Goal: Task Accomplishment & Management: Use online tool/utility

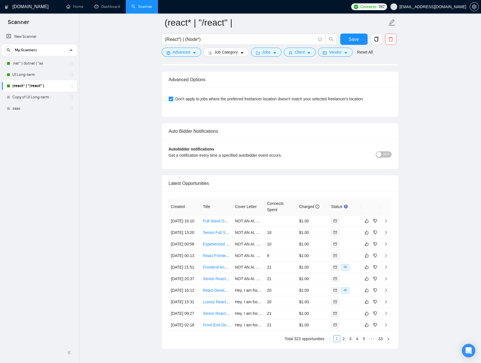
scroll to position [1404, 0]
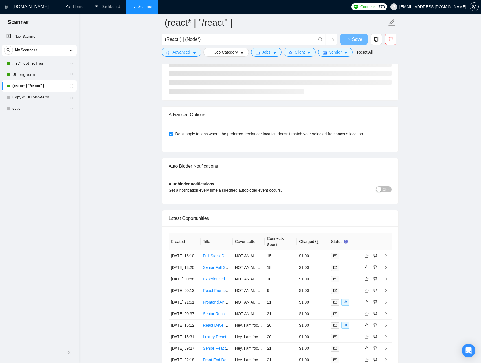
scroll to position [1353, 0]
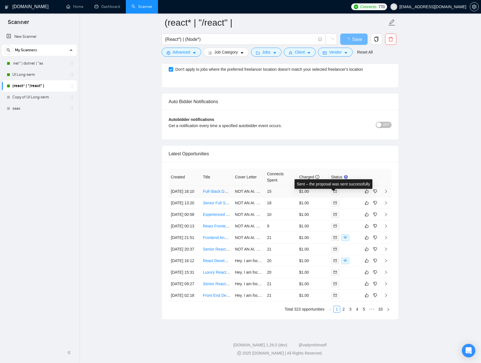
click at [337, 189] on span at bounding box center [335, 192] width 8 height 6
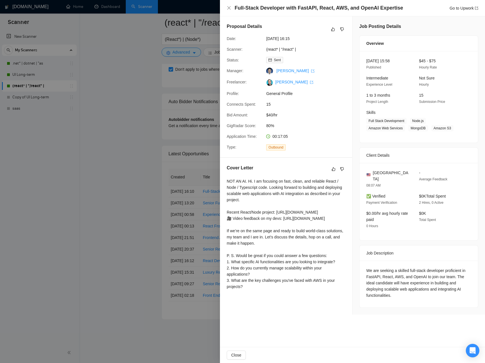
click at [122, 180] on div at bounding box center [242, 181] width 485 height 363
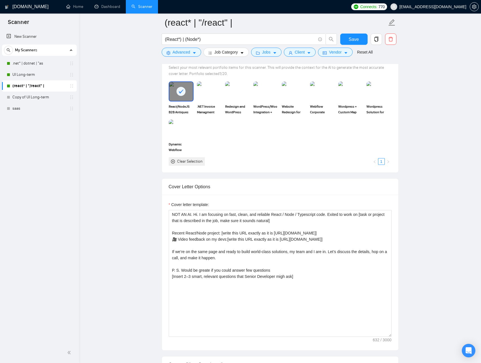
scroll to position [665, 0]
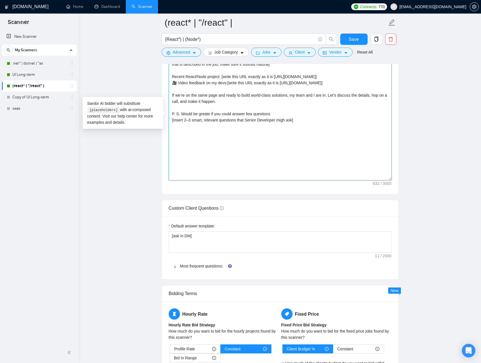
drag, startPoint x: 192, startPoint y: 120, endPoint x: 179, endPoint y: 120, distance: 13.3
click at [179, 120] on textarea "NOT AN AI. Hi. I am focusing on fast, clean, and reliable React / Node / Typesc…" at bounding box center [280, 117] width 223 height 127
click at [195, 121] on textarea "NOT AN AI. Hi. I am focusing on fast, clean, and reliable React / Node / Typesc…" at bounding box center [280, 117] width 223 height 127
drag, startPoint x: 280, startPoint y: 113, endPoint x: 181, endPoint y: 110, distance: 99.2
click at [181, 110] on textarea "NOT AN AI. Hi. I am focusing on fast, clean, and reliable React / Node / Typesc…" at bounding box center [280, 117] width 223 height 127
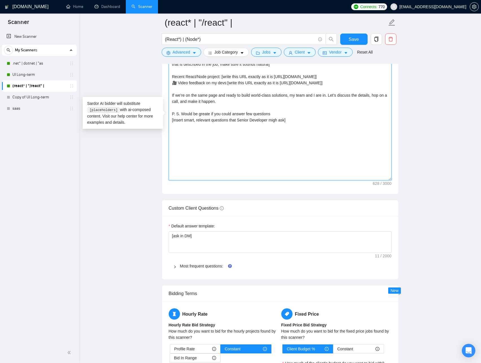
drag, startPoint x: 297, startPoint y: 118, endPoint x: 171, endPoint y: 112, distance: 125.9
click at [171, 112] on textarea "NOT AN AI. Hi. I am focusing on fast, clean, and reliable React / Node / Typesc…" at bounding box center [280, 117] width 223 height 127
type textarea "NOT AN AI. Hi. I am focusing on fast, clean, and reliable React / Node / Typesc…"
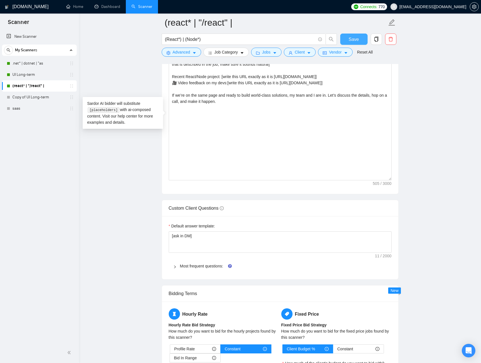
click at [351, 39] on span "Save" at bounding box center [353, 39] width 10 height 7
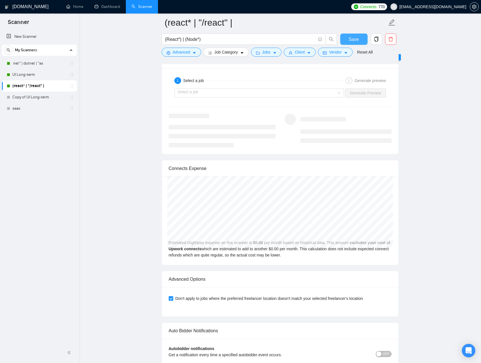
scroll to position [1091, 0]
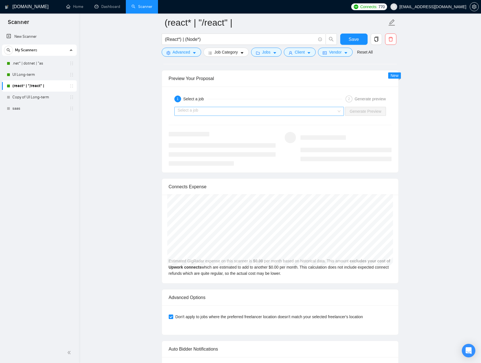
click at [329, 113] on input "search" at bounding box center [257, 111] width 159 height 8
click at [335, 89] on div "1 Select a job 2 Generate preview Select a job Generate Preview" at bounding box center [280, 130] width 236 height 86
click at [350, 43] on span "Save" at bounding box center [353, 39] width 10 height 7
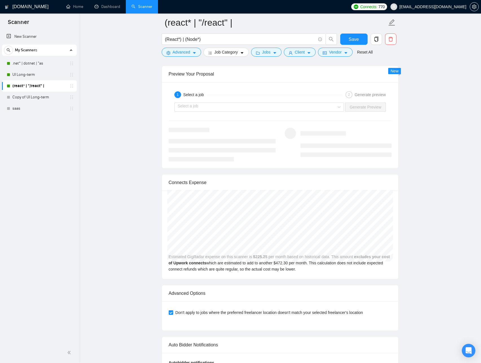
scroll to position [1100, 0]
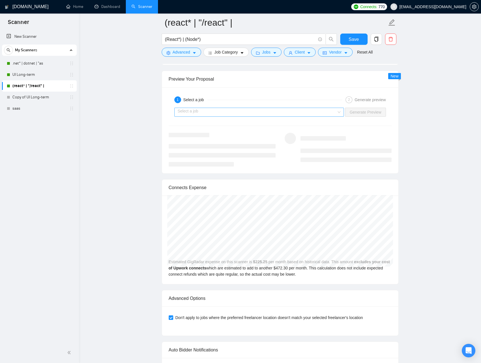
click at [326, 114] on input "search" at bounding box center [257, 112] width 159 height 8
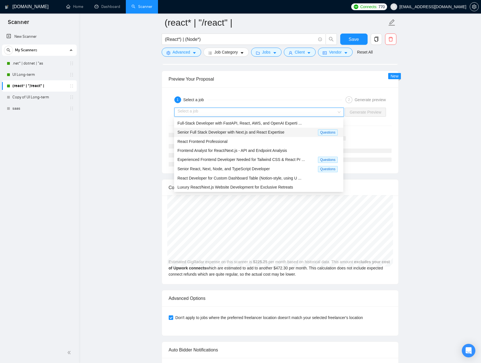
click at [304, 132] on div "Senior Full Stack Developer with Next.js and React Expertise" at bounding box center [247, 132] width 140 height 6
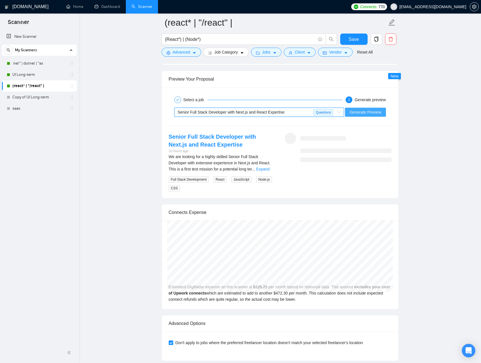
click at [355, 114] on span "Generate Preview" at bounding box center [365, 112] width 32 height 6
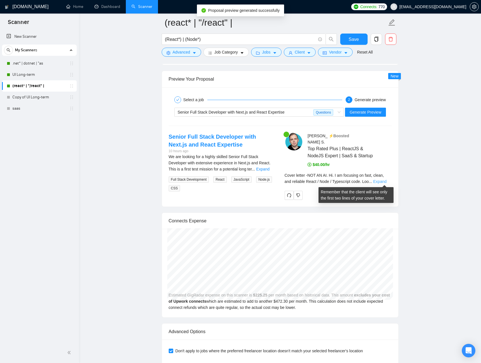
click at [385, 182] on link "Expand" at bounding box center [379, 181] width 13 height 5
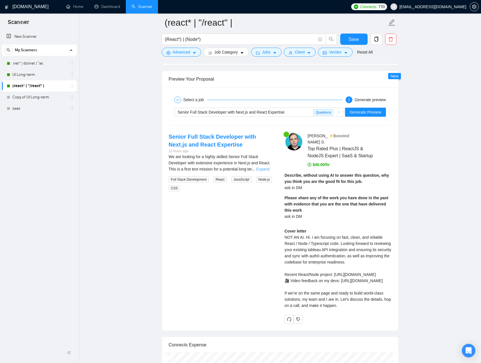
click at [264, 168] on link "Expand" at bounding box center [262, 169] width 13 height 5
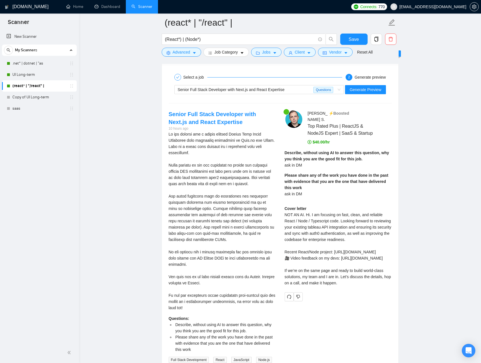
scroll to position [1096, 0]
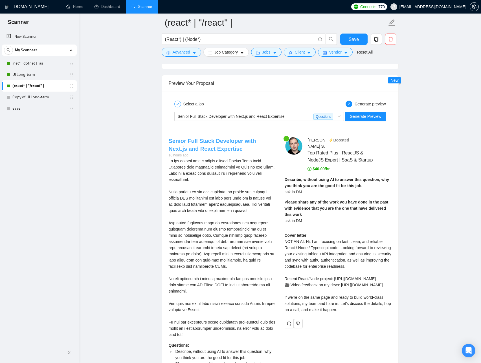
click at [211, 146] on link "Senior Full Stack Developer with Next.js and React Expertise" at bounding box center [212, 145] width 87 height 14
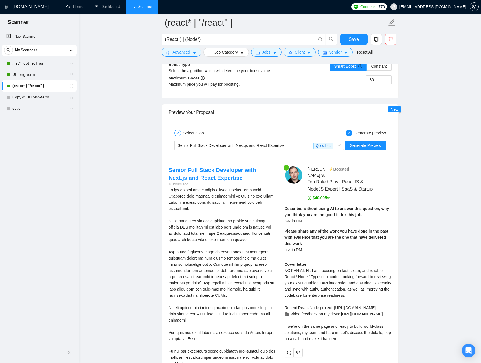
scroll to position [1061, 0]
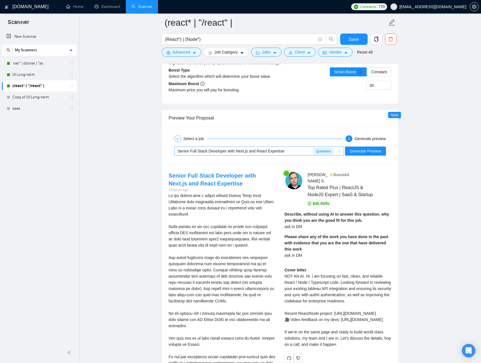
click at [331, 153] on span "Questions" at bounding box center [323, 151] width 20 height 6
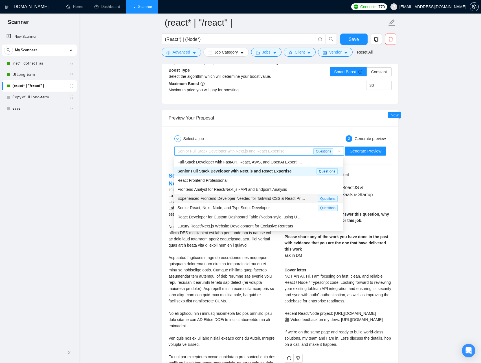
click at [320, 196] on span "Questions" at bounding box center [328, 199] width 20 height 6
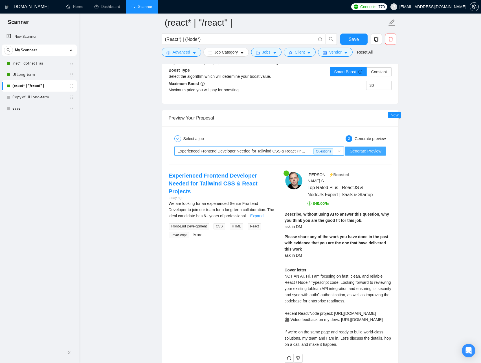
click at [367, 148] on span "Generate Preview" at bounding box center [365, 151] width 32 height 6
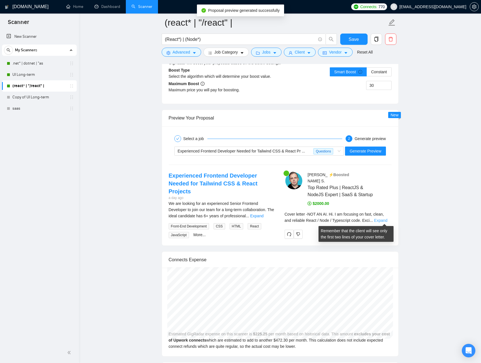
click at [382, 220] on link "Expand" at bounding box center [380, 220] width 13 height 5
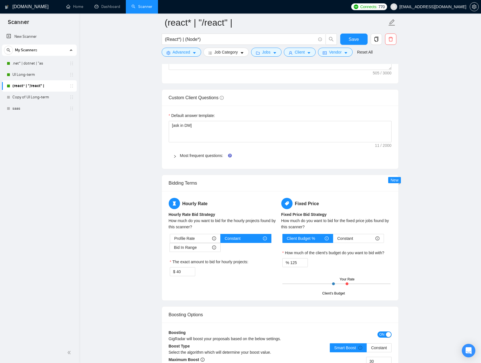
scroll to position [784, 0]
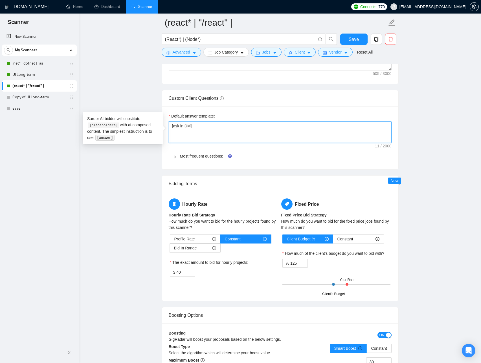
drag, startPoint x: 186, startPoint y: 126, endPoint x: 174, endPoint y: 126, distance: 12.1
click at [174, 126] on textarea "[ask in DM]" at bounding box center [280, 131] width 223 height 21
drag, startPoint x: 195, startPoint y: 127, endPoint x: 171, endPoint y: 126, distance: 23.7
click at [171, 126] on textarea "[ask in DM]" at bounding box center [280, 131] width 223 height 21
type textarea "L"
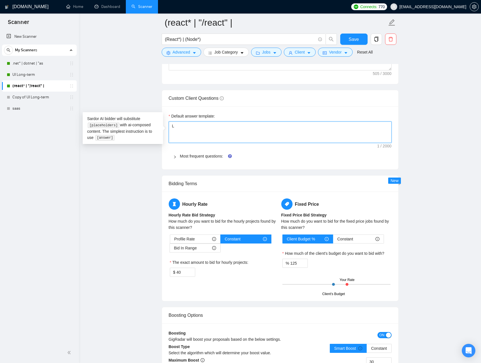
type textarea "Le"
type textarea "Let"
type textarea "Let m"
type textarea "Let me"
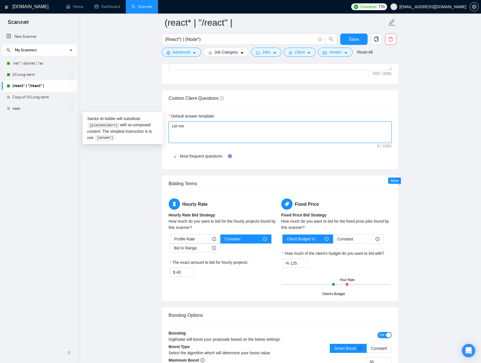
type textarea "Let me"
type textarea "Let me k"
type textarea "Let me kn"
type textarea "Let me kno"
type textarea "Let me know"
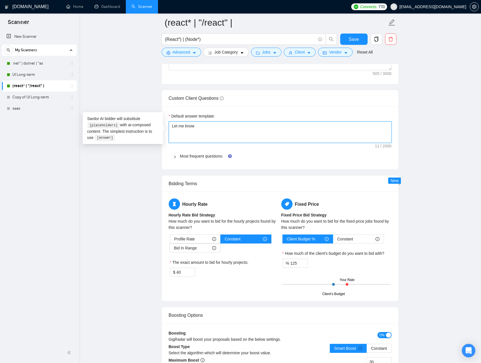
type textarea "Let me know"
type textarea "Let me know i"
type textarea "Let me know id"
type textarea "Let me know i"
type textarea "Let me know if"
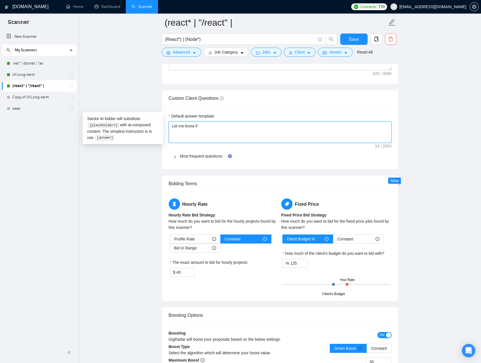
type textarea "Let me know if"
type textarea "Let me know if r"
type textarea "Let me know if re"
type textarea "Let me know if rea"
type textarea "Let me know if real"
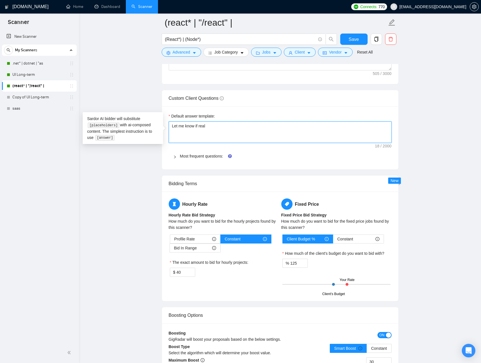
type textarea "Let me know if reall"
type textarea "Let me know if really"
type textarea "Let me know if really i"
type textarea "Let me know if really in"
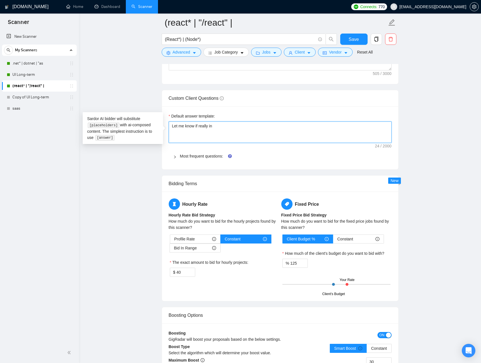
type textarea "Let me know if really int"
type textarea "Let me know if really inte"
type textarea "Let me know if really inter"
type textarea "Let me know if really intere"
type textarea "Let me know if really interes"
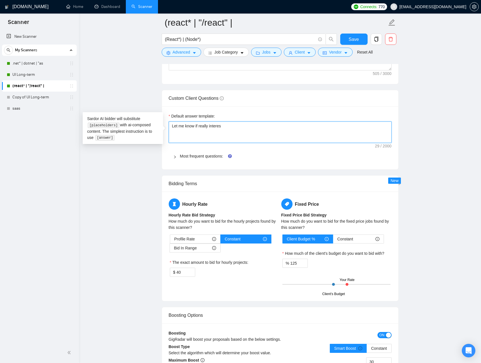
type textarea "Let me know if really interest"
type textarea "Let me know if really intereste"
type textarea "Let me know if really interested"
type textarea "Let me know if really interested i"
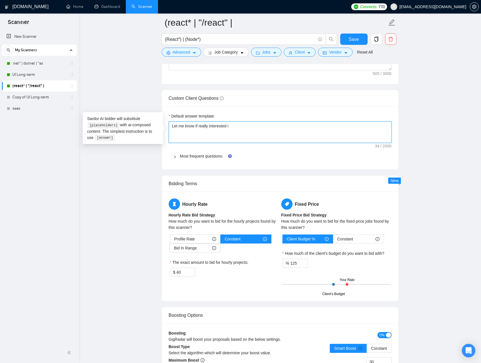
type textarea "Let me know if really interested in"
type textarea "Let me know if really interested in i"
type textarea "Let me know if really interested in it"
drag, startPoint x: 243, startPoint y: 125, endPoint x: 196, endPoint y: 123, distance: 47.1
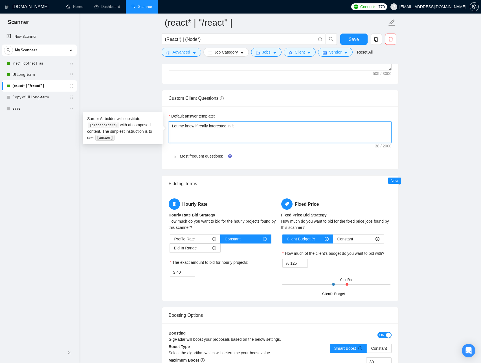
click at [196, 123] on textarea "Let me know if really interested in it" at bounding box center [280, 131] width 223 height 21
type textarea "Let me know"
type textarea "Let me know i"
type textarea "Let me know in"
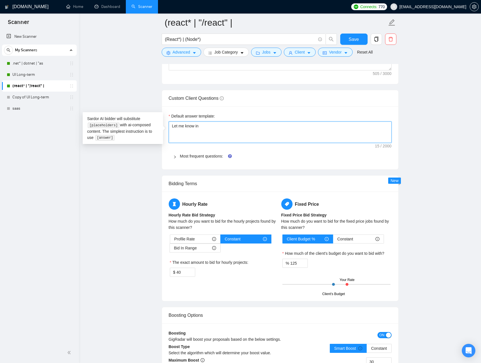
type textarea "Let me know in D"
type textarea "Let me know in DM"
type textarea "Let me know in DM i"
type textarea "Let me know in DM if"
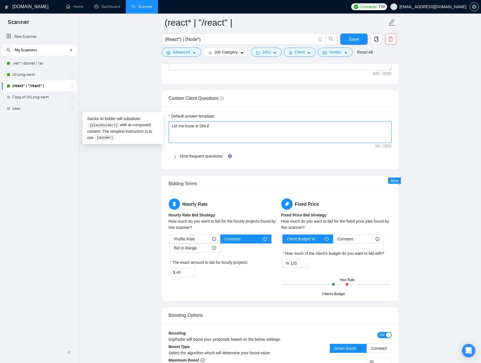
type textarea "Let me know in DM if"
type textarea "Let me know in DM if r"
type textarea "Let me know in DM if re"
type textarea "Let me know in DM if rea"
type textarea "Let me know in DM if real"
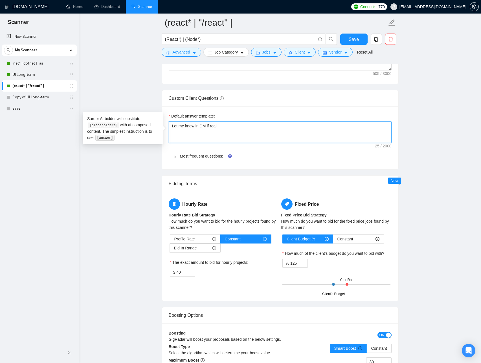
type textarea "Let me know in DM if reall"
type textarea "Let me know in DM if really"
type textarea "Let me know in DM if reall"
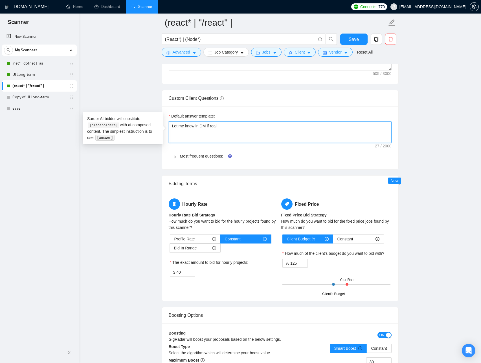
type textarea "Let me know in DM if real"
type textarea "Let me know in DM if rea"
type textarea "Let me know in DM if re"
type textarea "Let me know in DM if r"
type textarea "Let me know in DM if"
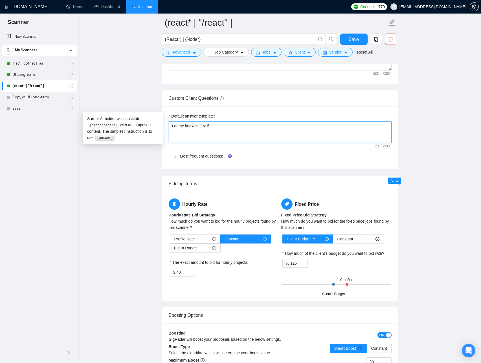
type textarea "Let me know in DM if i"
type textarea "Let me know in DM if it"
type textarea "Let me know in DM if its"
type textarea "Let me know in DM if its r"
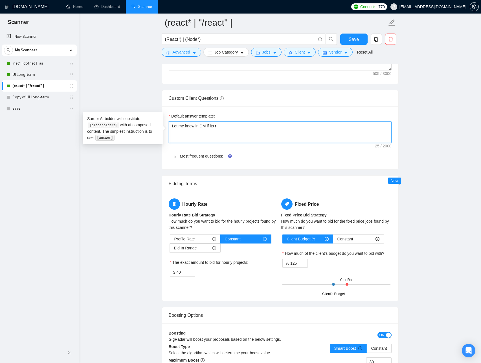
type textarea "Let me know in DM if its re"
type textarea "Let me know in DM if its rea"
type textarea "Let me know in DM if its real"
type textarea "Let me know in DM if its reall"
type textarea "Let me know in DM if its really"
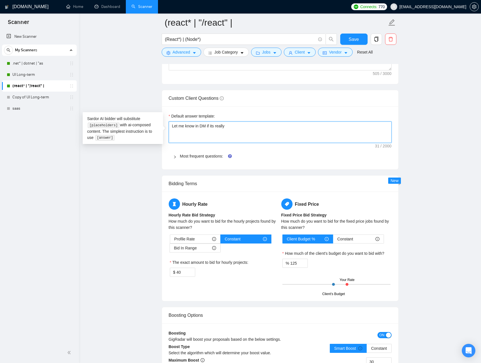
type textarea "Let me know in DM if its really"
type textarea "Let me know in DM if its really i"
type textarea "Let me know in DM if its really im"
type textarea "Let me know in DM if its really imp"
type textarea "Let me know in DM if its really impo"
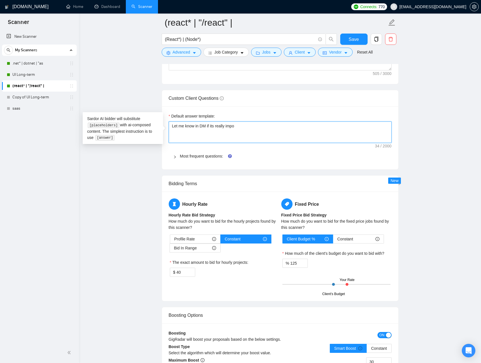
type textarea "Let me know in DM if its really impor"
type textarea "Let me know in DM if its really import"
type textarea "Let me know in DM if its really importa"
type textarea "Let me know in DM if its really importan"
type textarea "Let me know in DM if its really important"
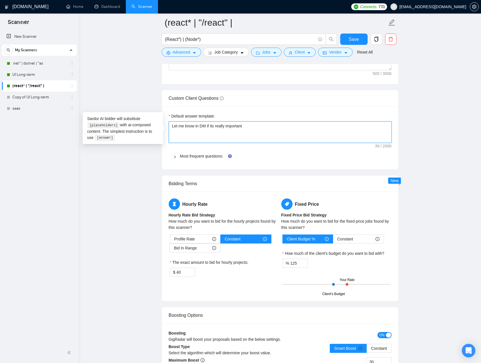
type textarea "Let me know in DM if its really important"
type textarea "Let me know in DM if its really important f"
type textarea "Let me know in DM if its really important fo"
type textarea "Let me know in DM if its really important for"
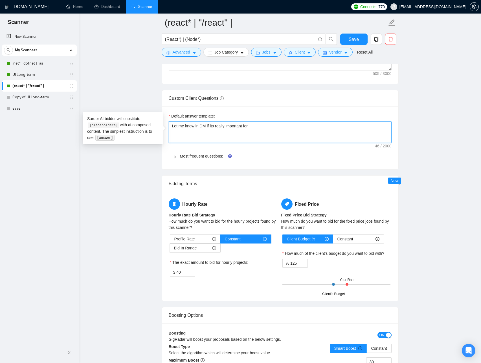
type textarea "Let me know in DM if its really important for"
type textarea "Let me know in DM if its really important fo"
type textarea "Let me know in DM if its really important f"
type textarea "Let me know in DM if its really important"
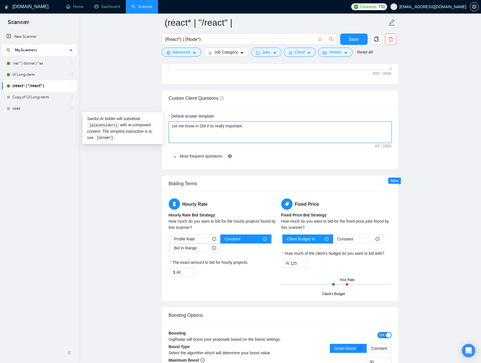
type textarea "Let me know in DM if its really importan"
type textarea "Let me know in DM if its really importa"
type textarea "Let me know in DM if its really import"
type textarea "Let me know in DM if its really impor"
type textarea "Let me know in DM if its really impo"
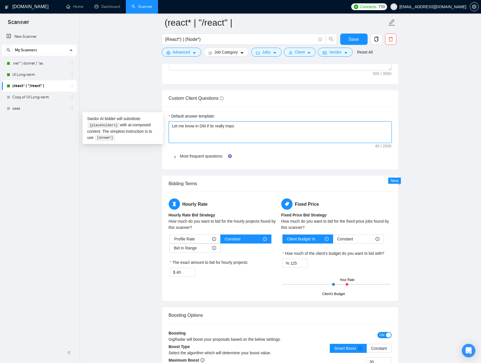
type textarea "Let me know in DM if its really imp"
click at [278, 126] on textarea "Let me know in DM if its rea" at bounding box center [280, 131] width 223 height 21
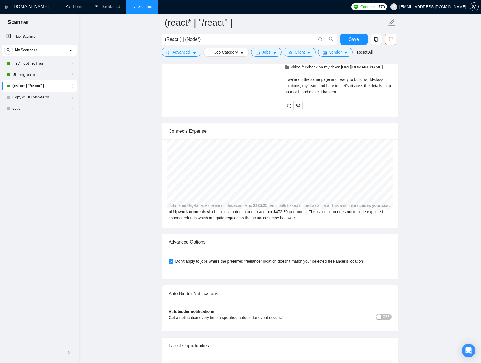
scroll to position [1385, 0]
